Goal: Navigation & Orientation: Find specific page/section

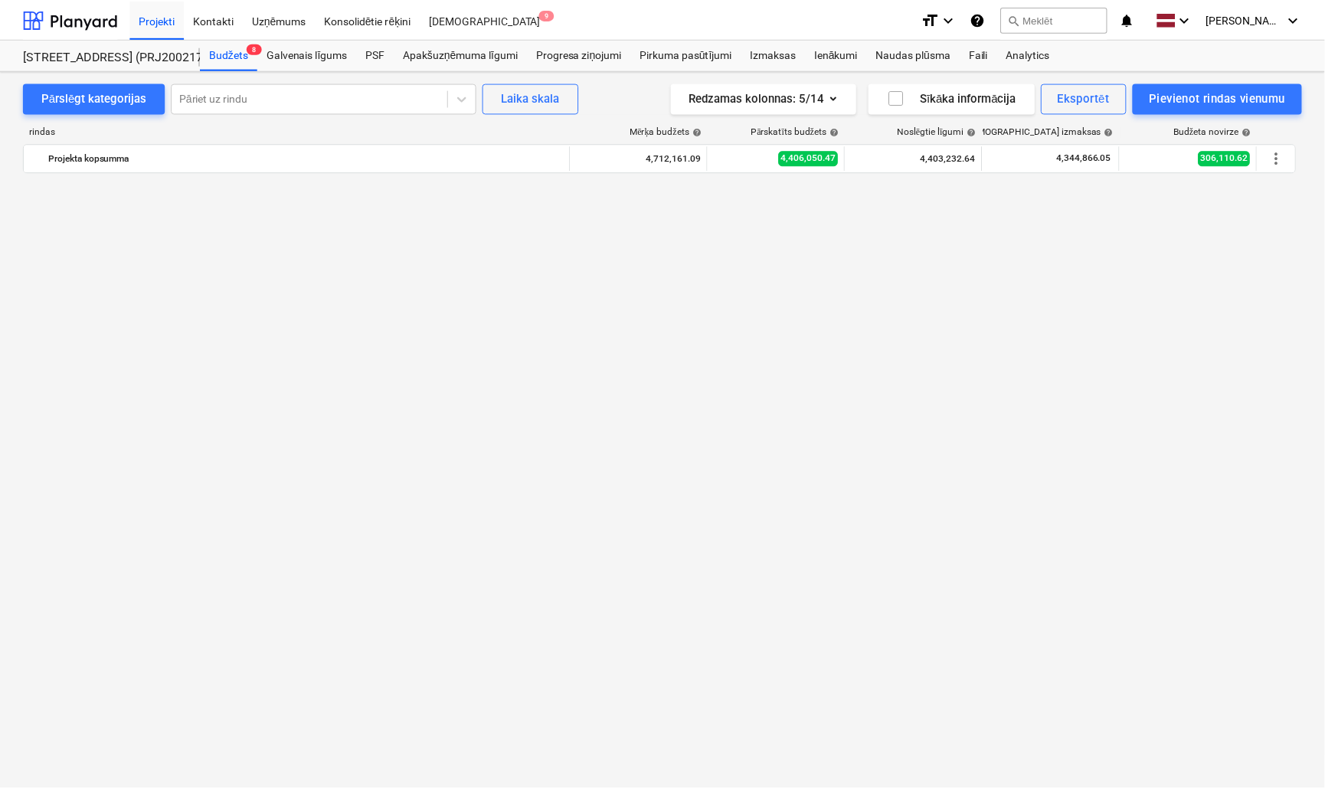
scroll to position [1648, 0]
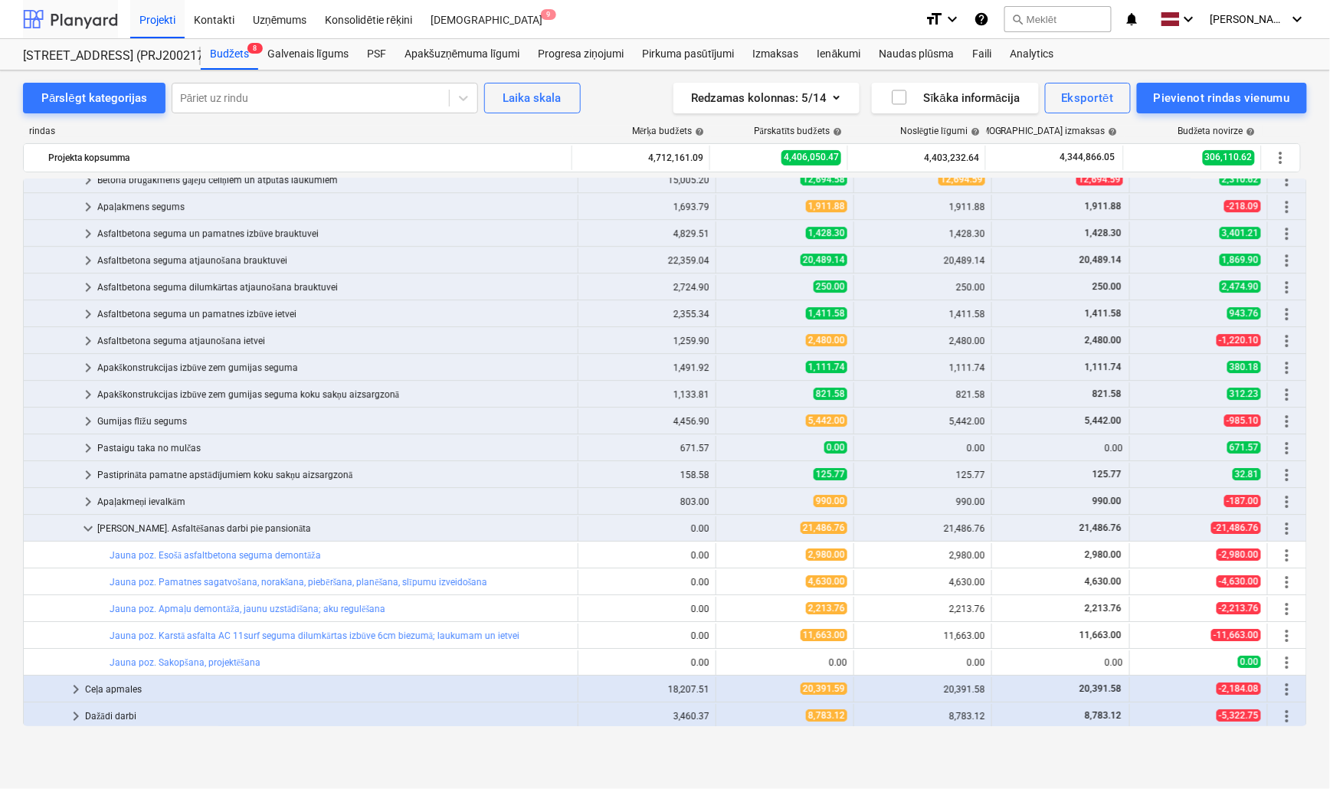
click at [78, 20] on div at bounding box center [70, 19] width 95 height 38
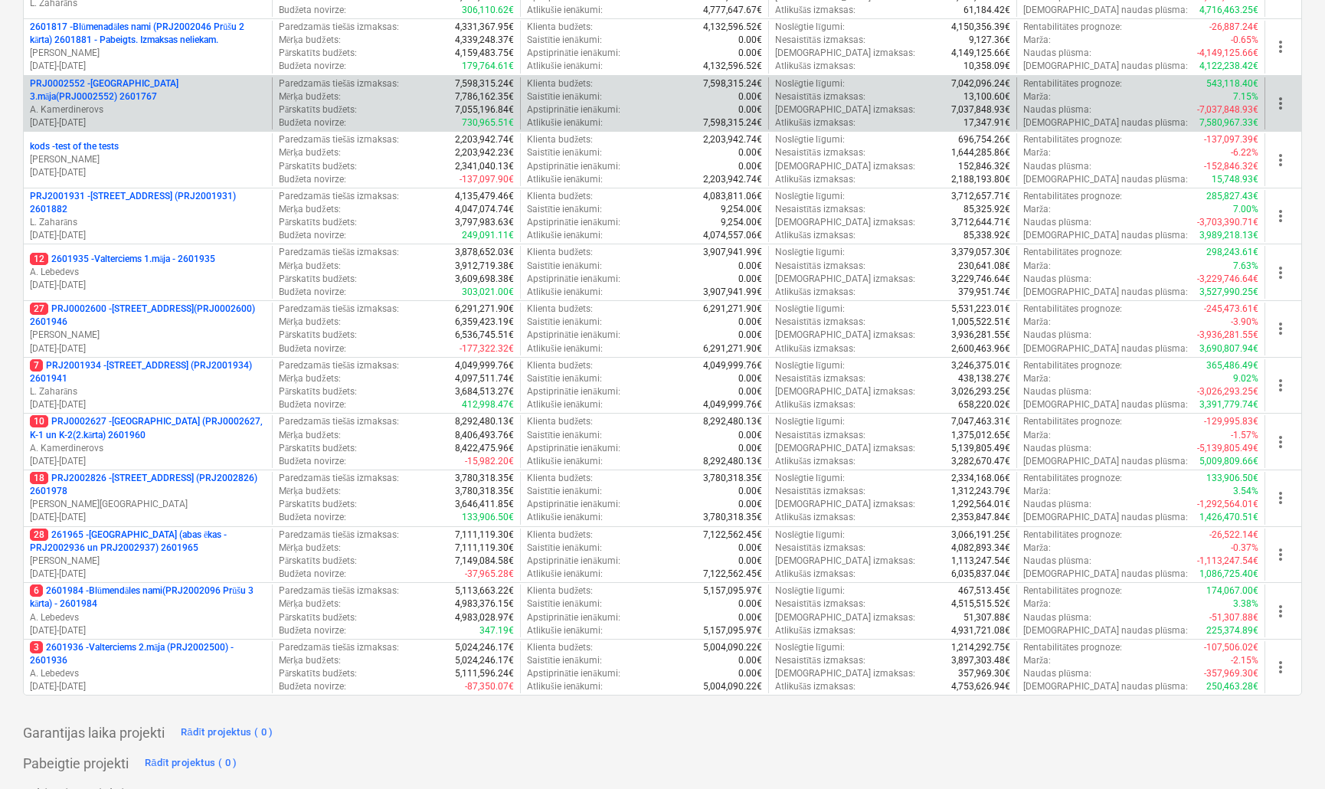
scroll to position [430, 0]
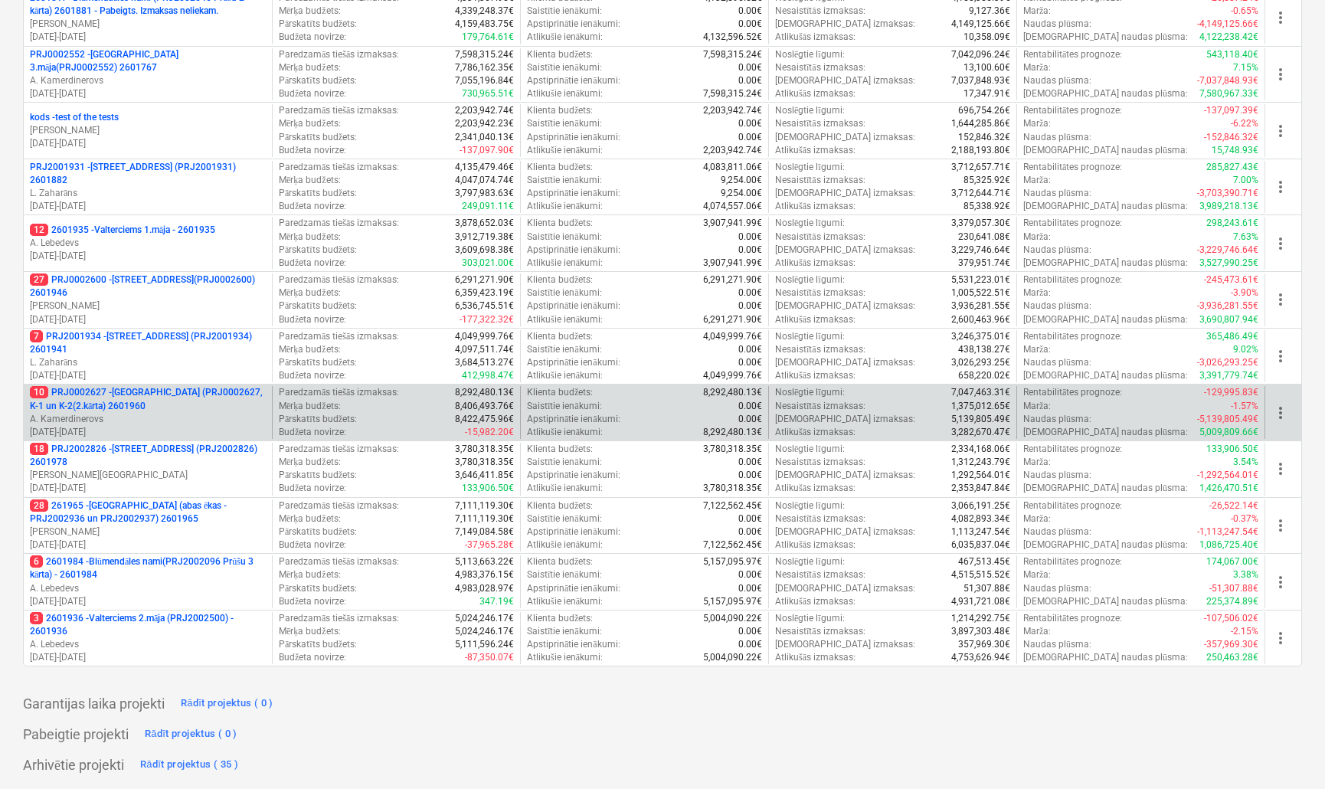
click at [167, 424] on p "A. Kamerdinerovs" at bounding box center [148, 419] width 236 height 13
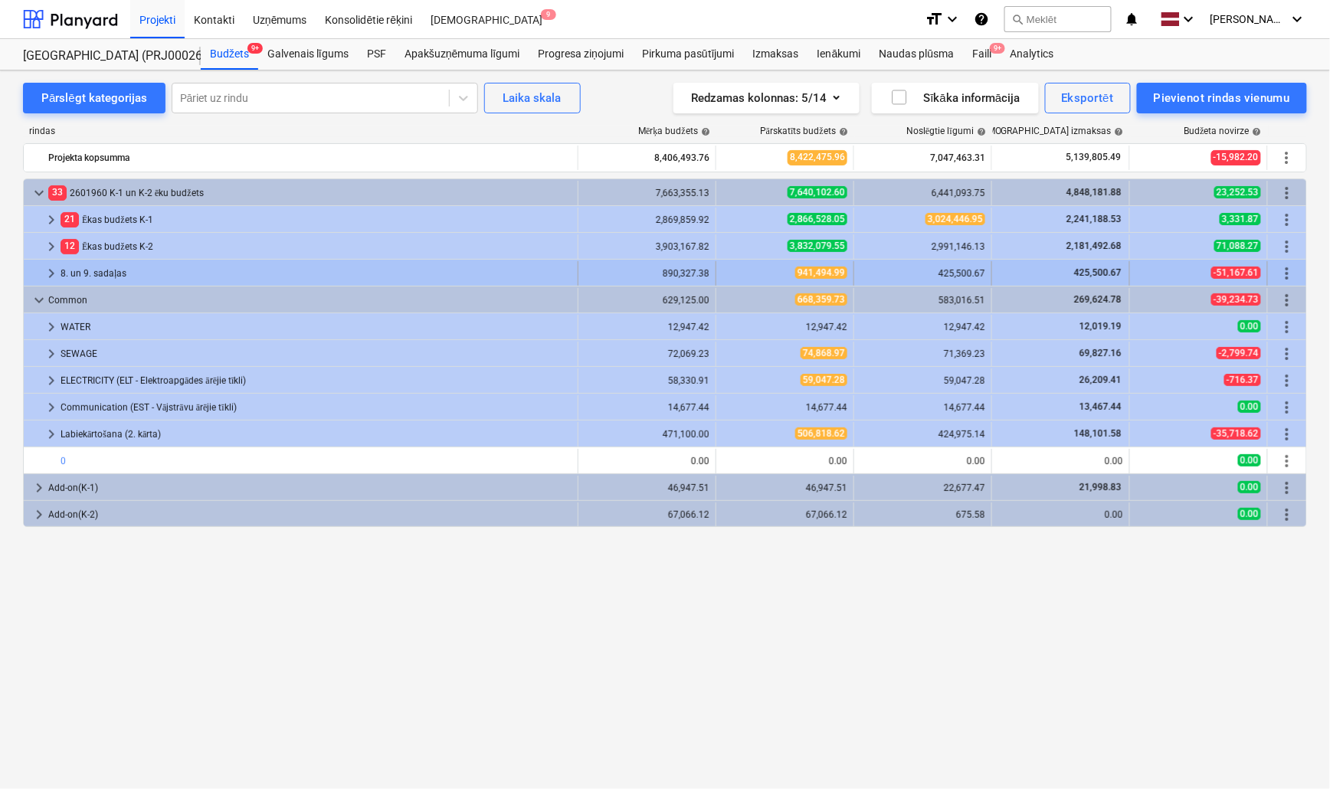
click at [51, 270] on span "keyboard_arrow_right" at bounding box center [51, 273] width 18 height 18
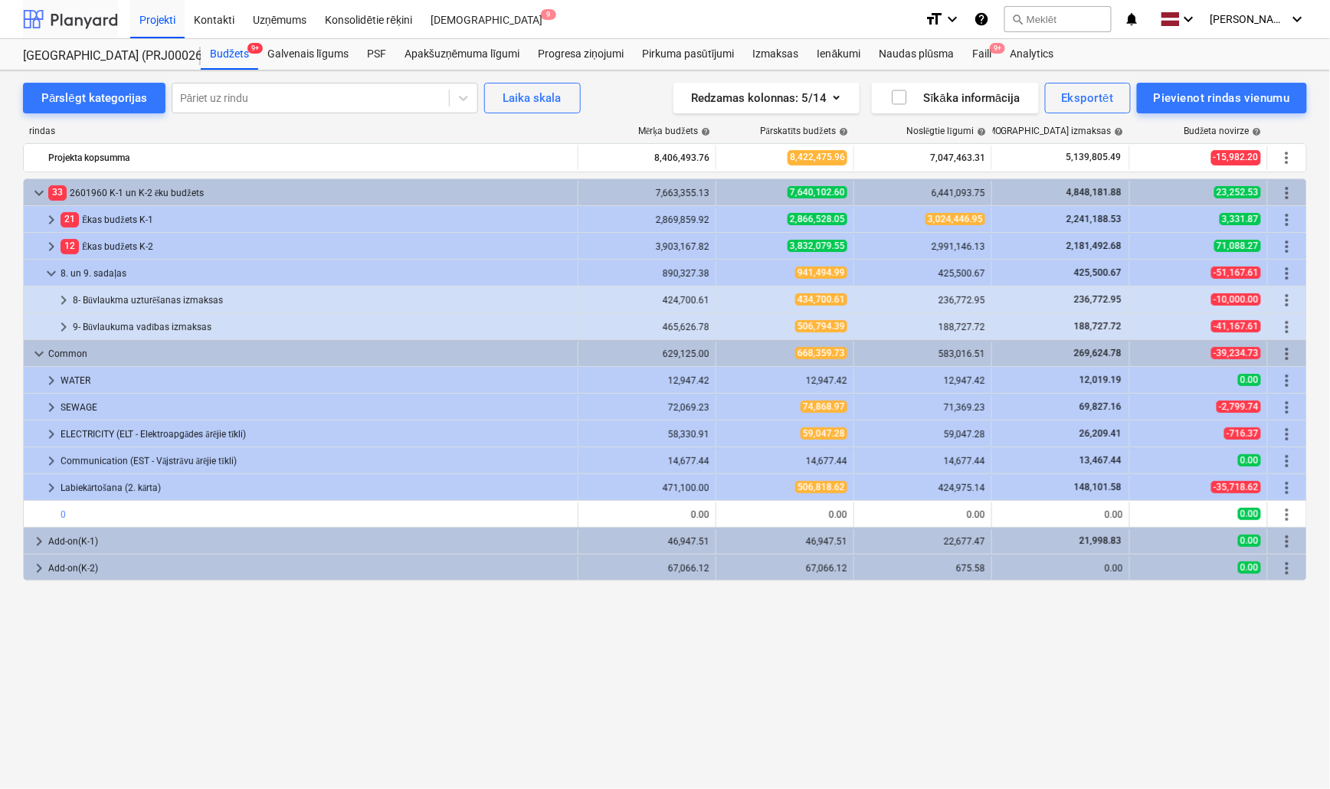
click at [90, 18] on div at bounding box center [70, 19] width 95 height 38
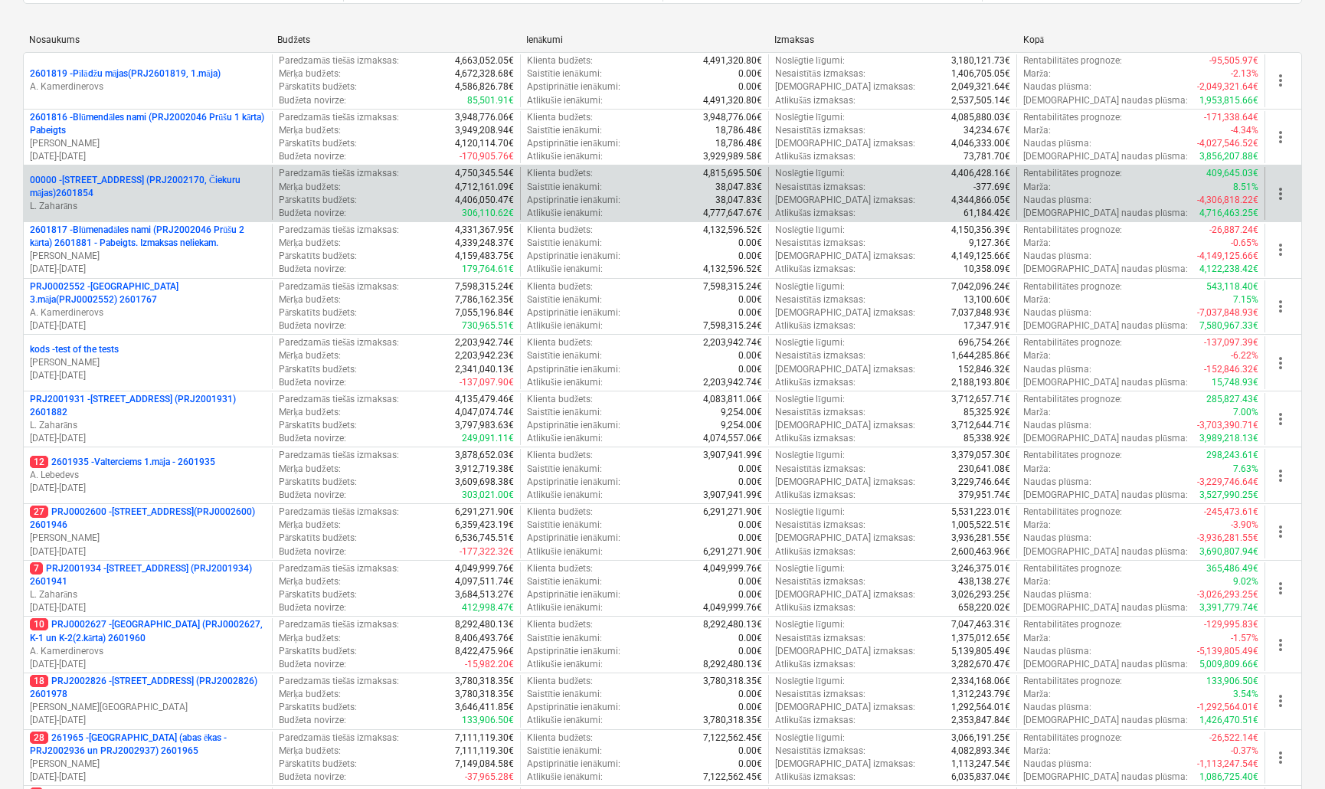
scroll to position [430, 0]
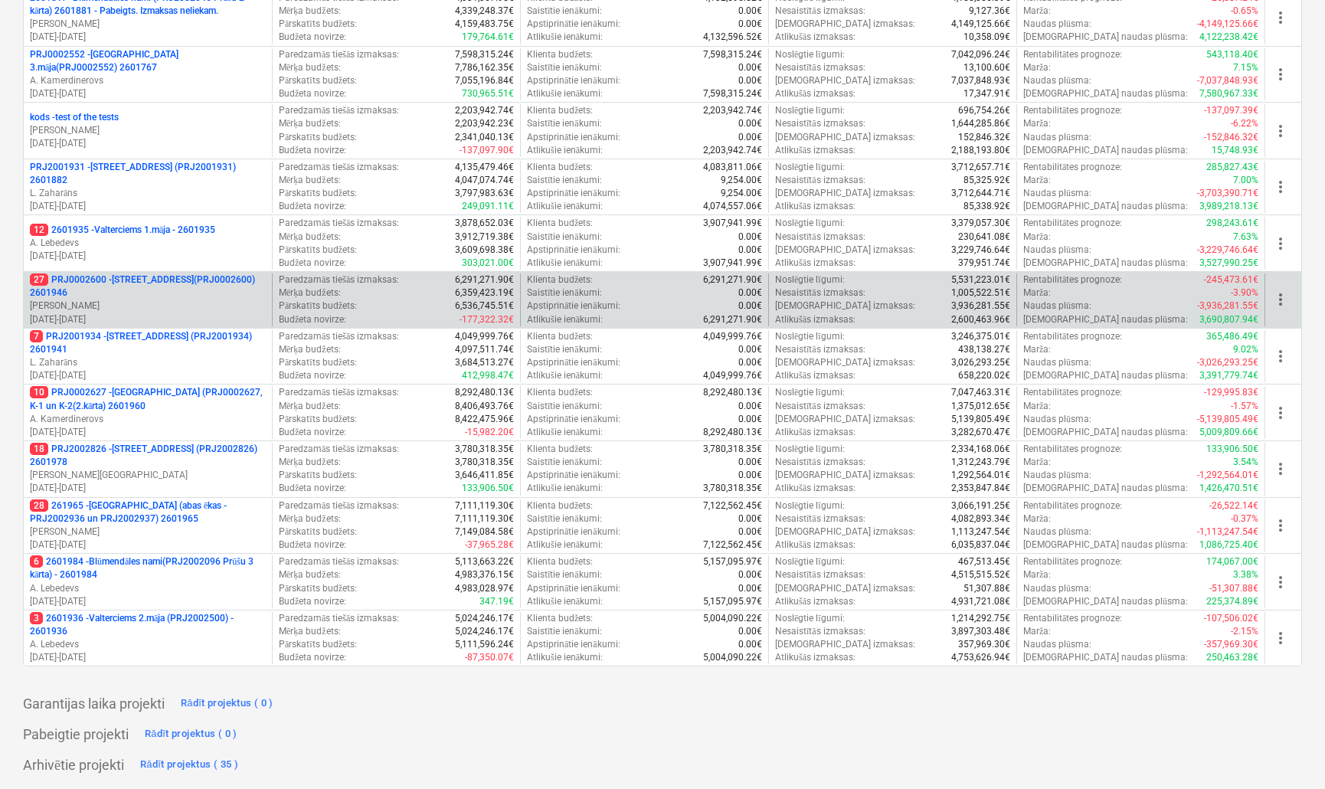
click at [178, 303] on p "[PERSON_NAME]" at bounding box center [148, 306] width 236 height 13
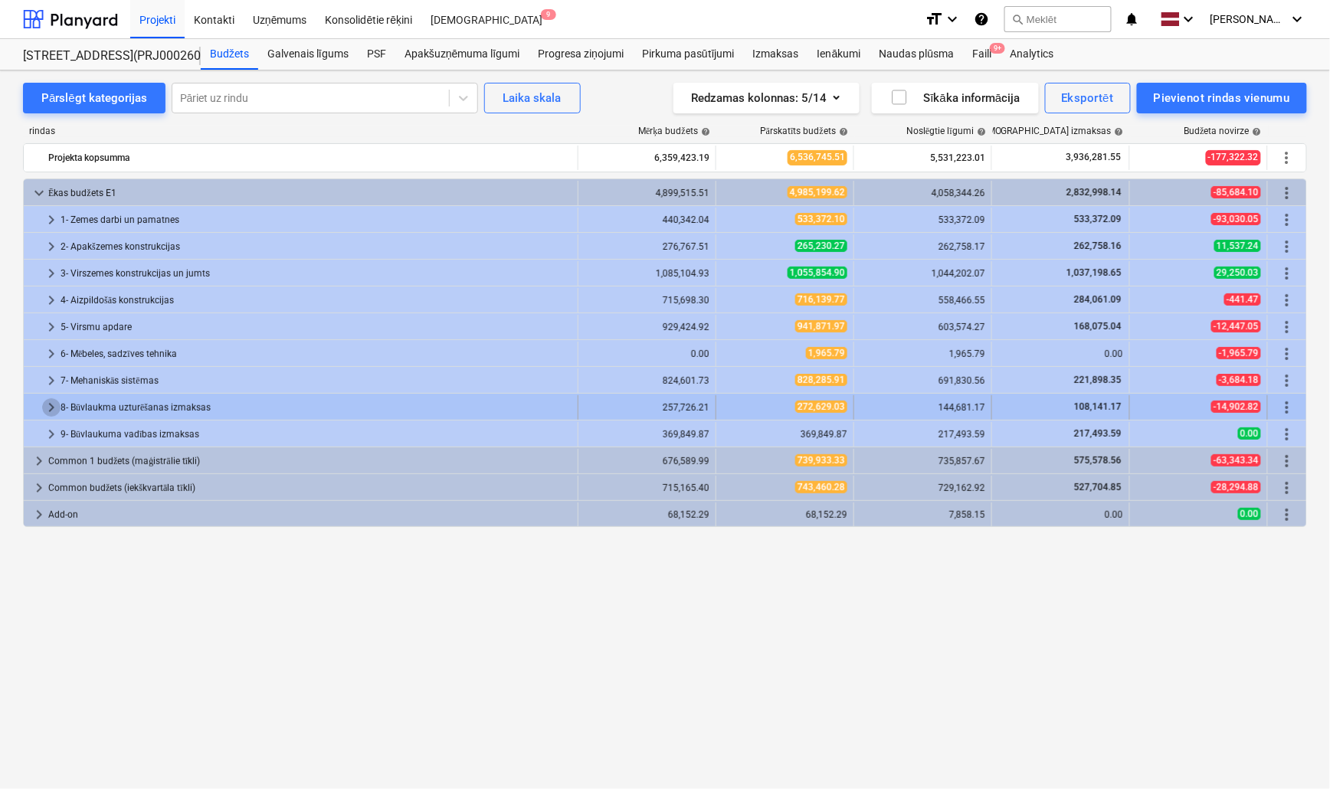
click at [49, 408] on span "keyboard_arrow_right" at bounding box center [51, 407] width 18 height 18
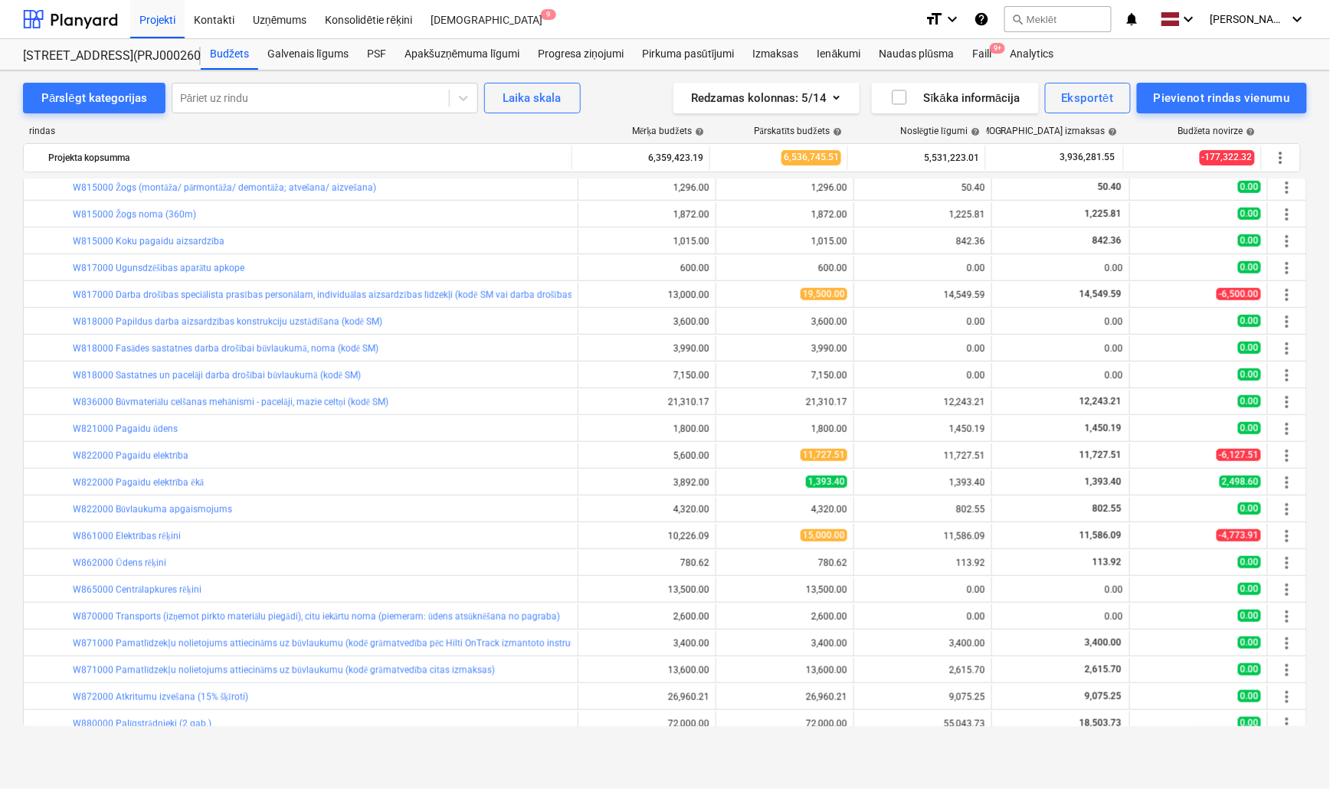
scroll to position [578, 0]
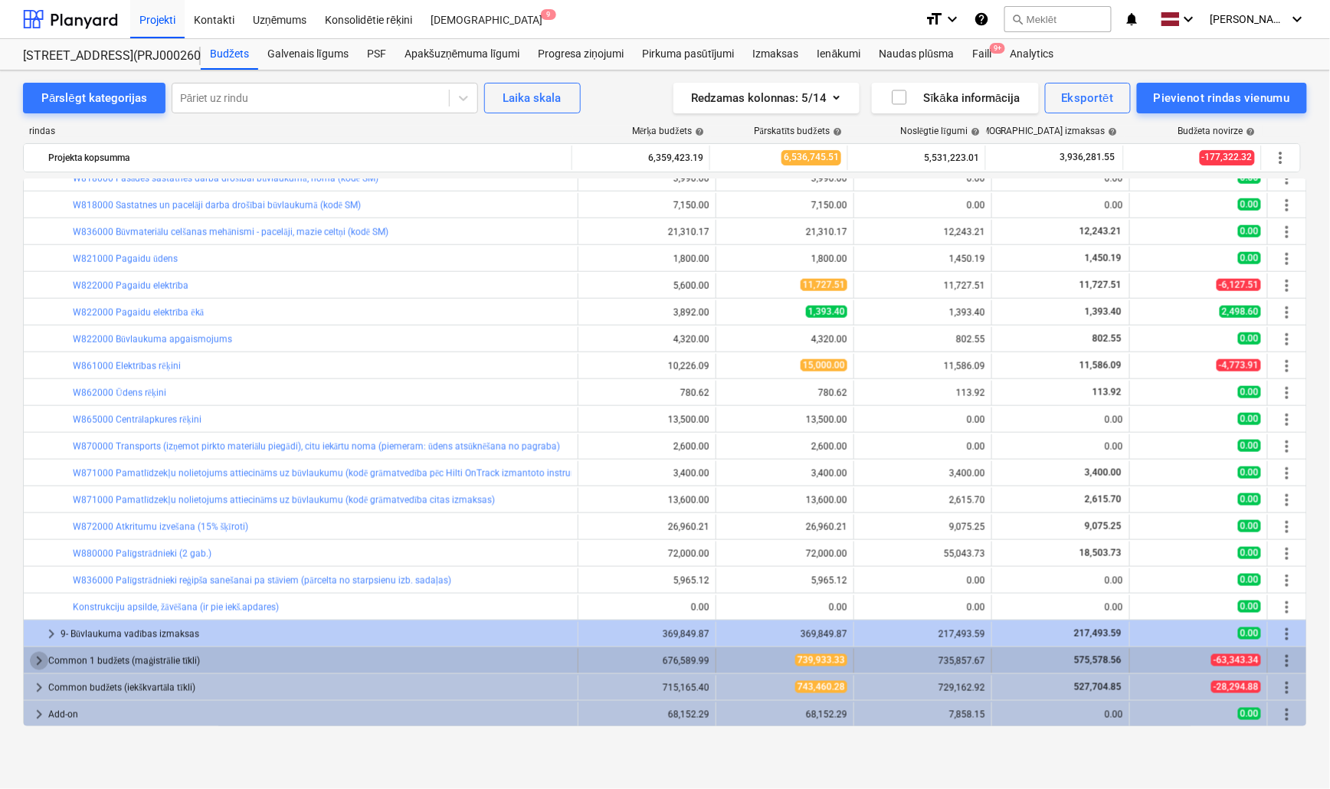
click at [44, 656] on span "keyboard_arrow_right" at bounding box center [39, 661] width 18 height 18
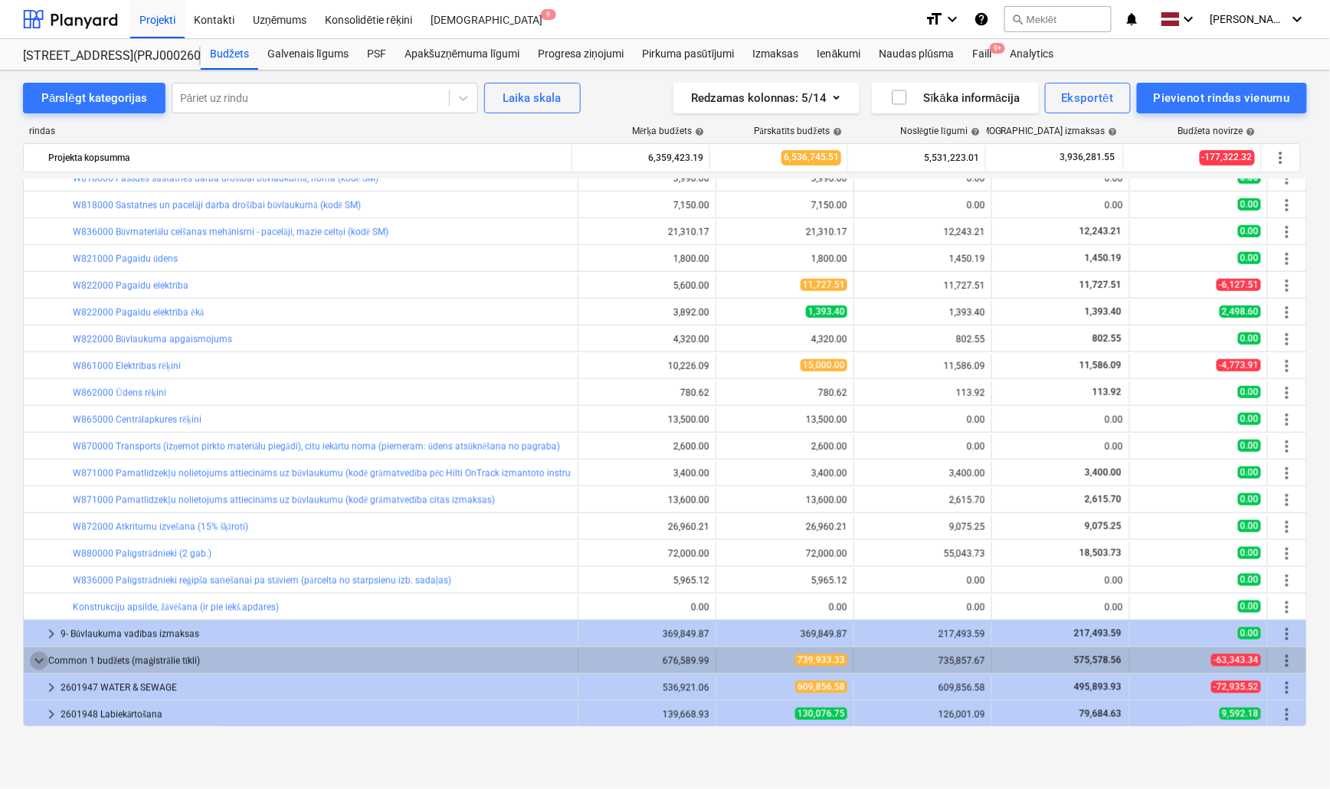
click at [41, 656] on span "keyboard_arrow_down" at bounding box center [39, 661] width 18 height 18
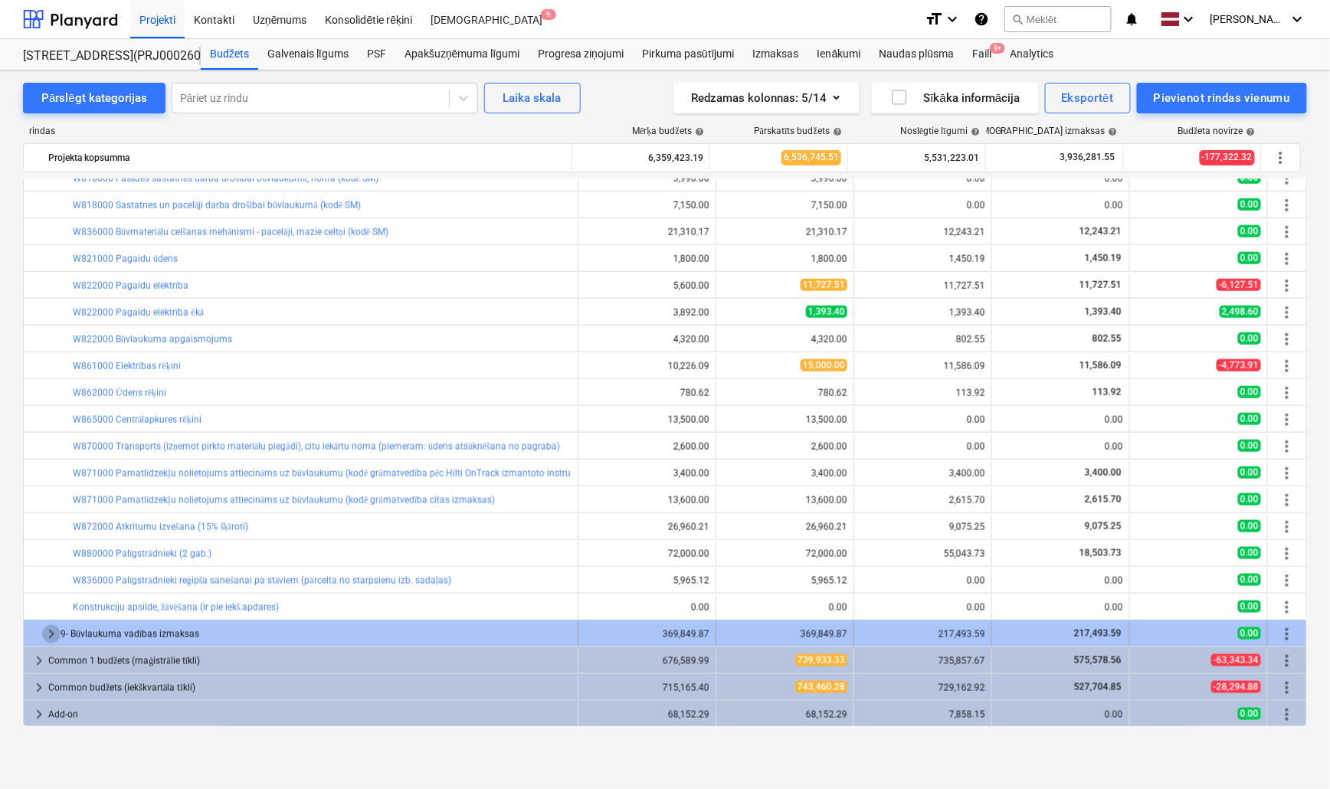
click at [51, 636] on span "keyboard_arrow_right" at bounding box center [51, 634] width 18 height 18
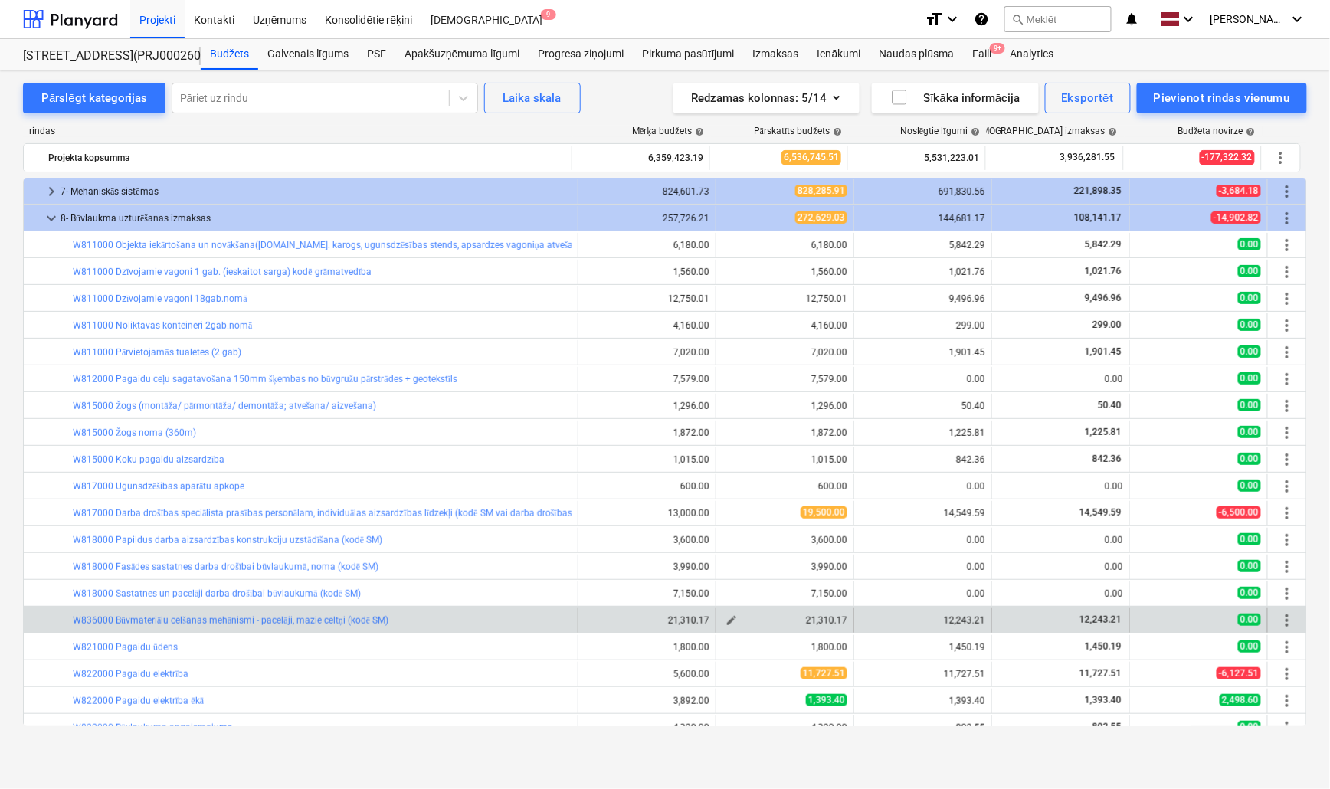
scroll to position [340, 0]
